Goal: Find specific page/section: Find specific page/section

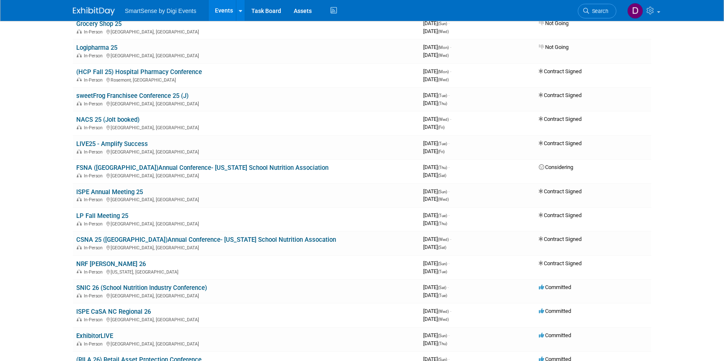
scroll to position [170, 0]
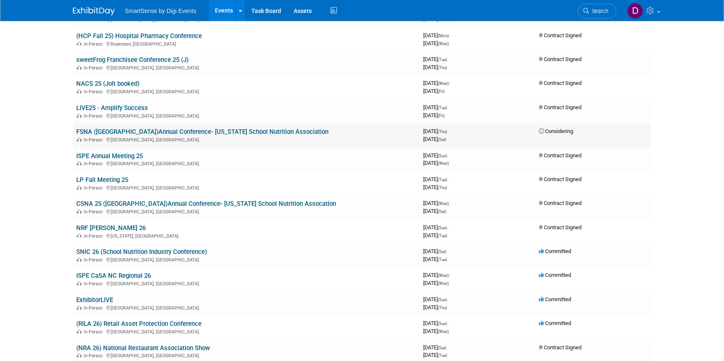
click at [121, 130] on link "FSNA ([GEOGRAPHIC_DATA])Annual Conference- [US_STATE] School Nutrition Associat…" at bounding box center [202, 132] width 252 height 8
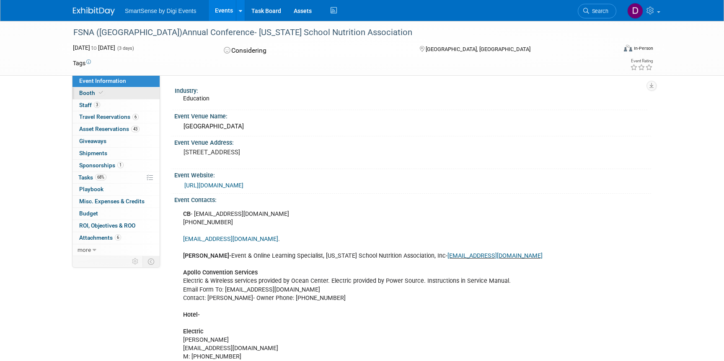
click at [91, 93] on span "Booth" at bounding box center [92, 93] width 26 height 7
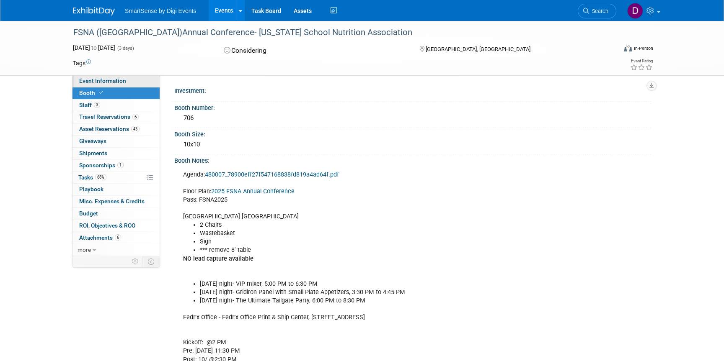
click at [111, 80] on span "Event Information" at bounding box center [102, 80] width 47 height 7
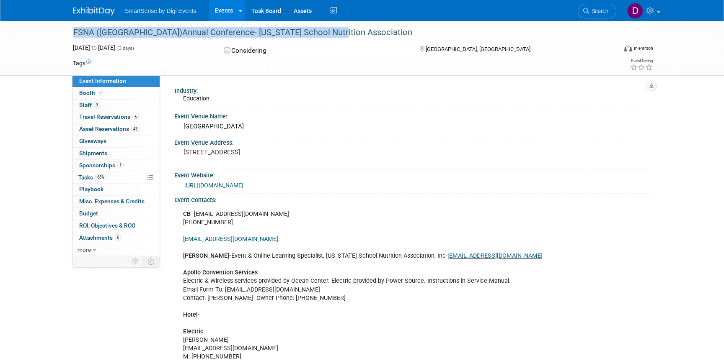
drag, startPoint x: 321, startPoint y: 33, endPoint x: 0, endPoint y: 33, distance: 320.7
click at [0, 33] on div "FSNA (FL)Annual Conference- Florida School Nutrition Association Oct 23, 2025 t…" at bounding box center [362, 48] width 724 height 55
copy div "FSNA ([GEOGRAPHIC_DATA])Annual Conference- [US_STATE] School Nutrition Associat…"
click at [105, 92] on link "Booth" at bounding box center [115, 94] width 87 height 12
